Goal: Find contact information: Find contact information

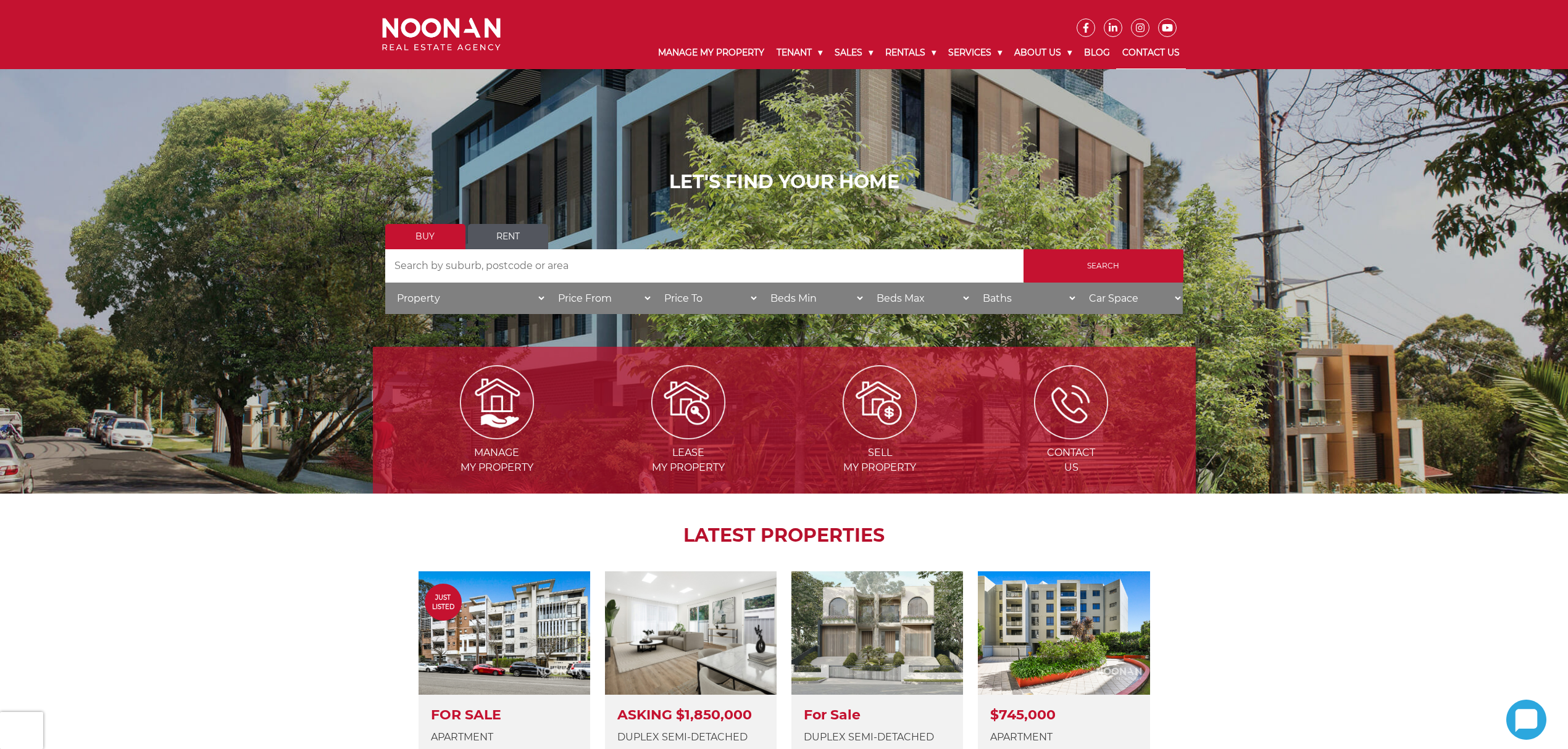
drag, startPoint x: 0, startPoint y: 0, endPoint x: 1159, endPoint y: 45, distance: 1159.9
click at [1159, 45] on link "Contact Us" at bounding box center [1152, 53] width 70 height 32
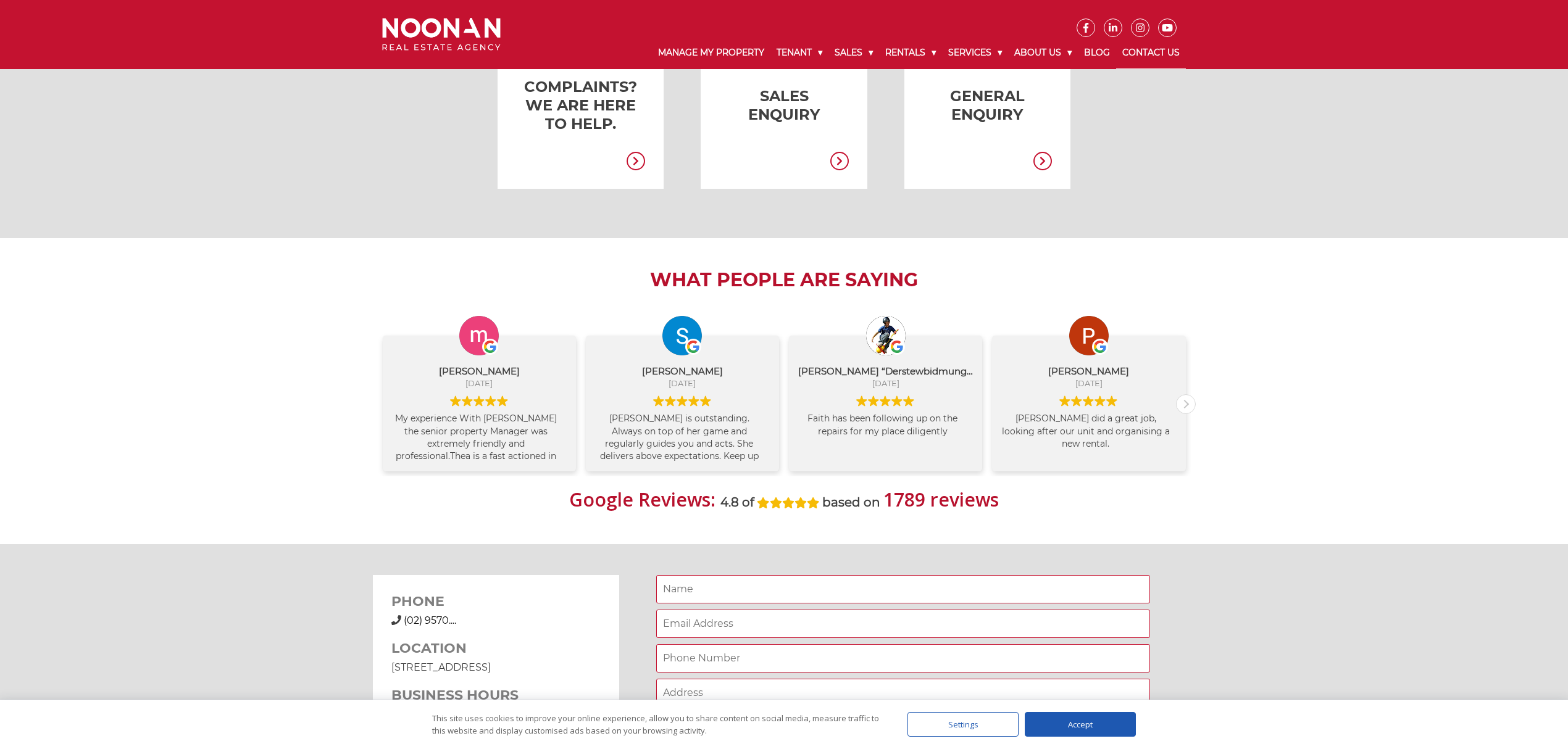
scroll to position [822, 0]
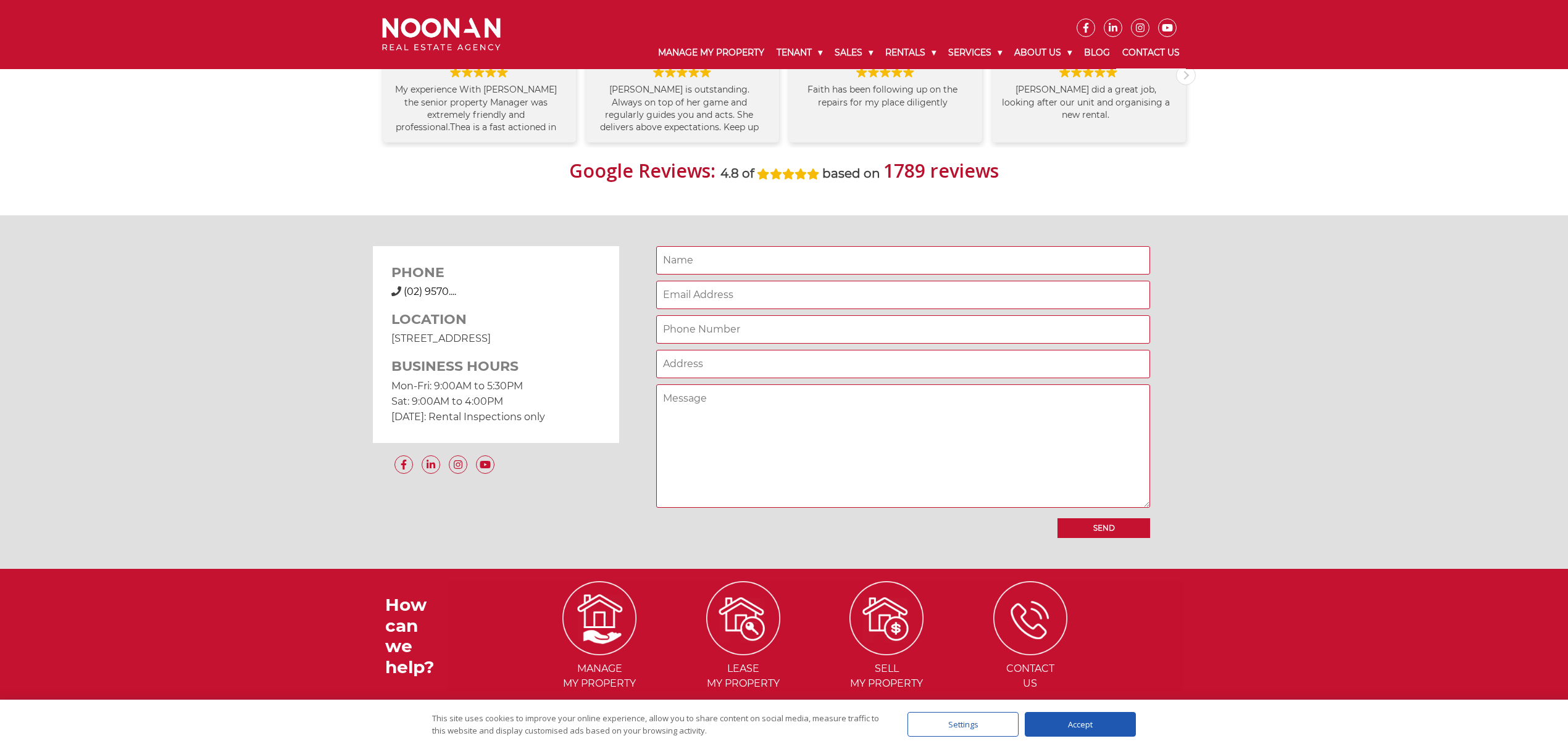
click at [442, 286] on span "(02) 9570...." at bounding box center [430, 291] width 53 height 11
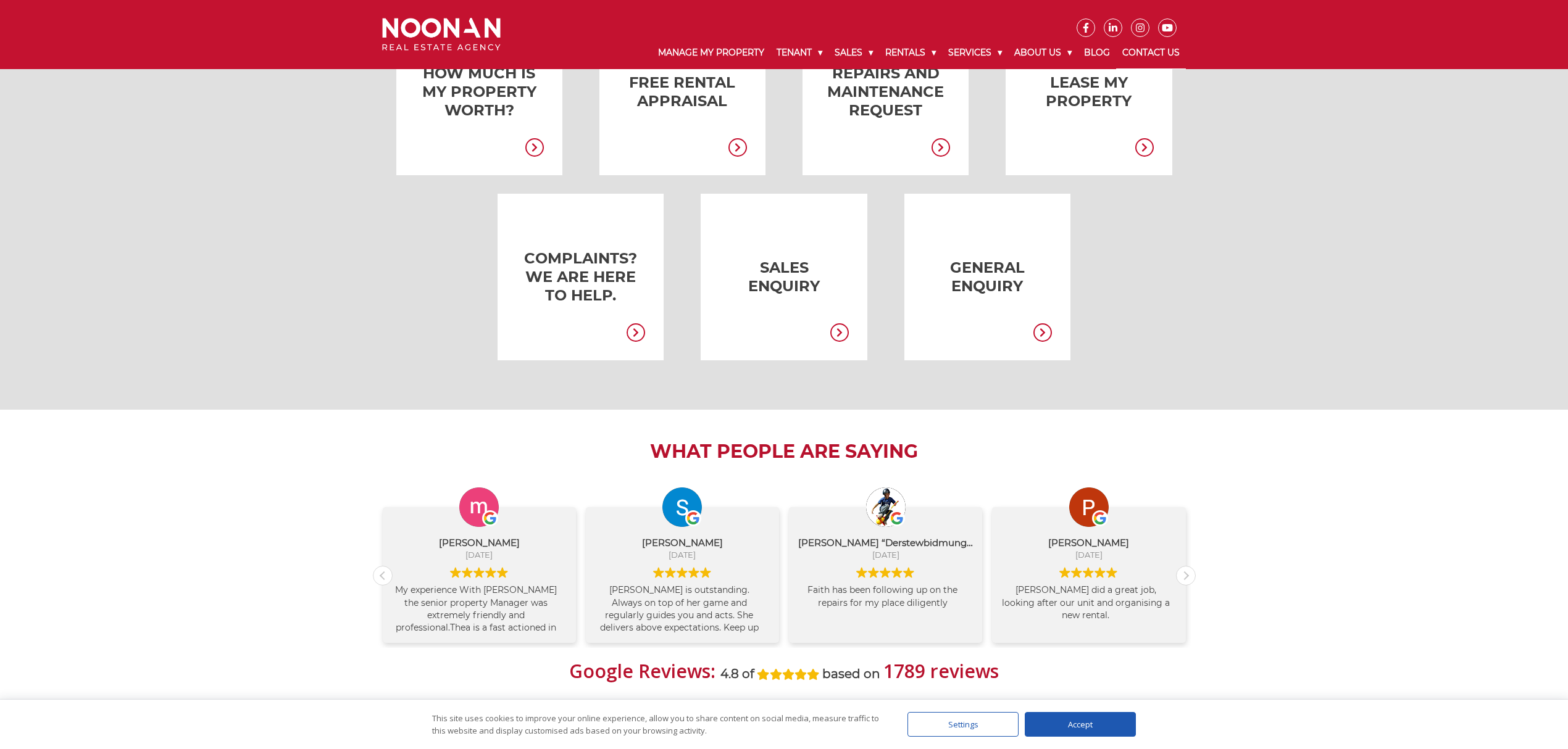
scroll to position [658, 0]
